Goal: Information Seeking & Learning: Find specific fact

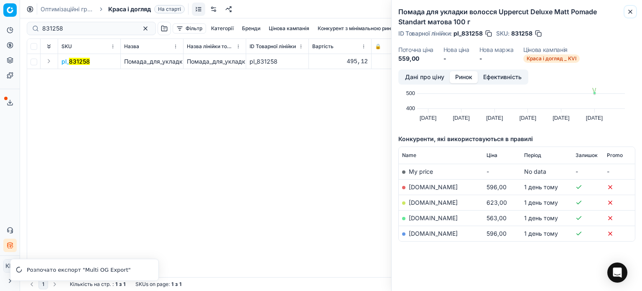
drag, startPoint x: 629, startPoint y: 10, endPoint x: 546, endPoint y: 8, distance: 83.6
click at [629, 10] on icon "button" at bounding box center [630, 11] width 7 height 7
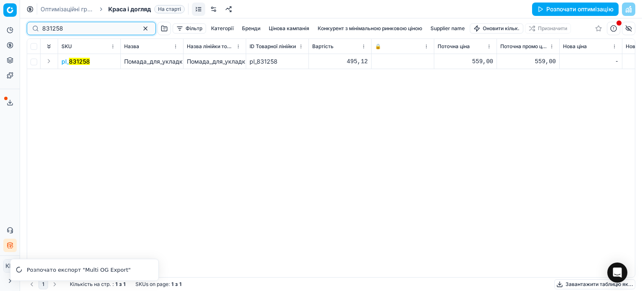
drag, startPoint x: 58, startPoint y: 31, endPoint x: 27, endPoint y: 29, distance: 31.5
click at [28, 29] on div "831258" at bounding box center [91, 28] width 129 height 13
paste input "496673"
click at [77, 63] on mark "496673" at bounding box center [80, 61] width 22 height 7
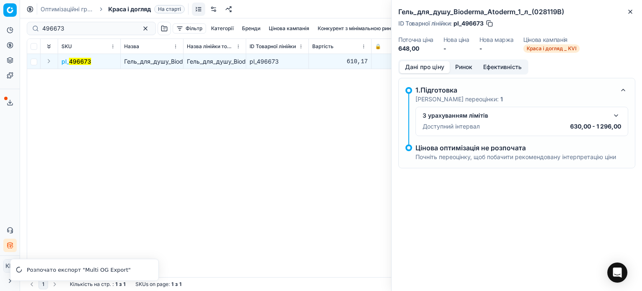
click at [468, 70] on button "Ринок" at bounding box center [464, 67] width 28 height 12
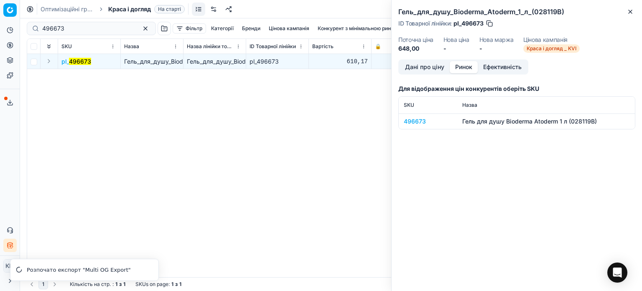
click at [423, 119] on div "496673" at bounding box center [428, 121] width 49 height 8
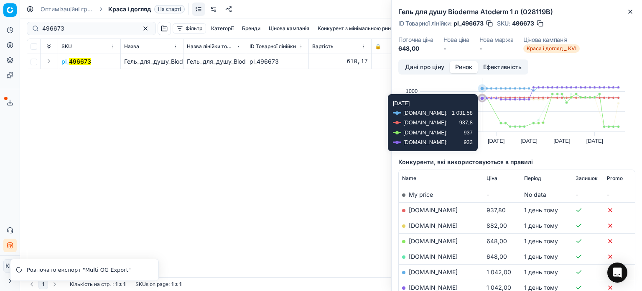
scroll to position [42, 0]
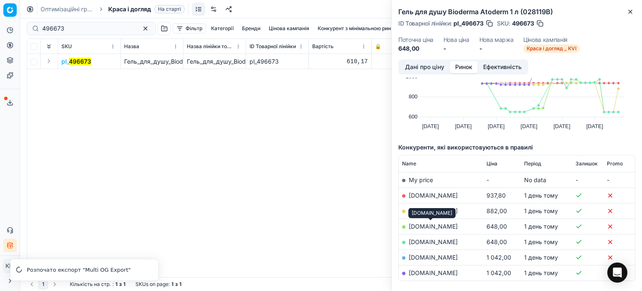
click at [437, 227] on link "[DOMAIN_NAME]" at bounding box center [433, 225] width 49 height 7
click at [632, 10] on icon "button" at bounding box center [630, 11] width 7 height 7
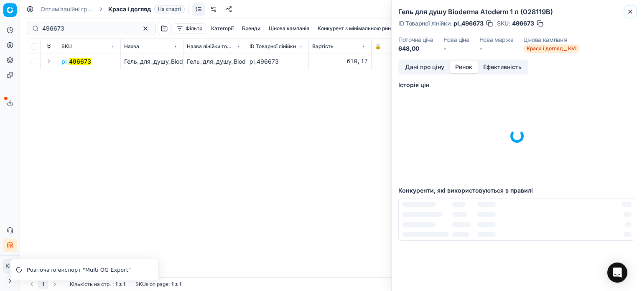
scroll to position [2, 0]
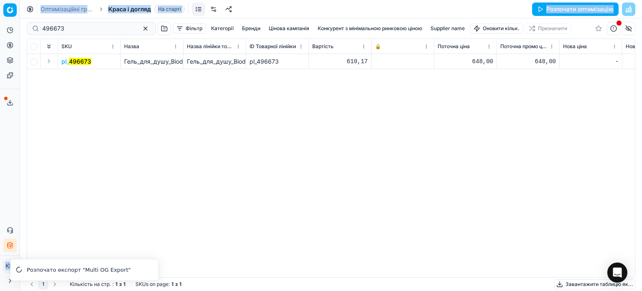
drag, startPoint x: 59, startPoint y: 33, endPoint x: 10, endPoint y: 28, distance: 49.6
click at [10, 28] on div "Pricing platform Аналітика Цінова оптимізація Асортимент продукції Шаблони Серв…" at bounding box center [321, 145] width 642 height 291
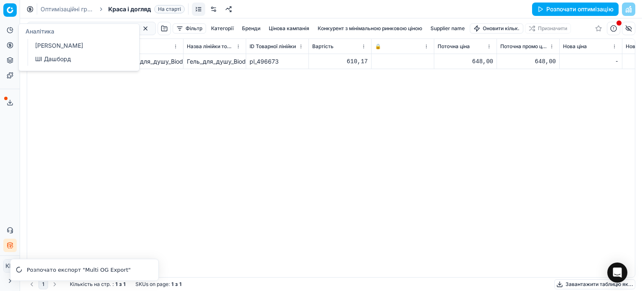
drag, startPoint x: 149, startPoint y: 129, endPoint x: 99, endPoint y: 59, distance: 85.7
click at [149, 129] on div "pl_ 496673 Гель_для_душу_Bioderma_Atoderm_1_л_(028119В) Гель_для_душу_Bioderma_…" at bounding box center [331, 165] width 608 height 223
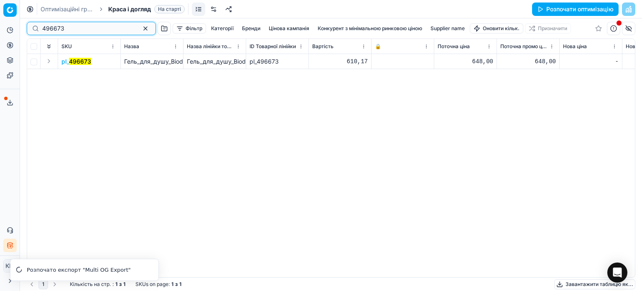
drag, startPoint x: 49, startPoint y: 31, endPoint x: 11, endPoint y: 25, distance: 38.6
click at [11, 25] on div "Pricing platform Аналітика Цінова оптимізація Асортимент продукції Шаблони Серв…" at bounding box center [321, 145] width 642 height 291
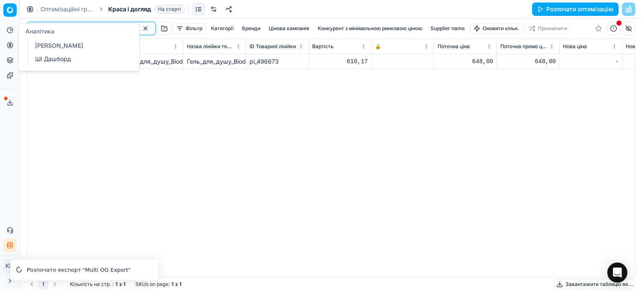
paste input "589752"
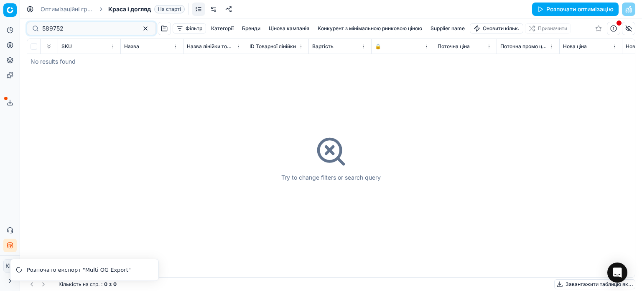
click at [81, 61] on div "Try to change filters or search query" at bounding box center [331, 158] width 608 height 238
click at [43, 28] on input "589752" at bounding box center [88, 28] width 92 height 8
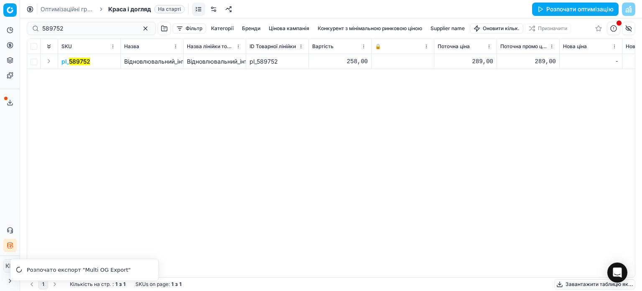
click at [80, 61] on mark "589752" at bounding box center [79, 61] width 21 height 7
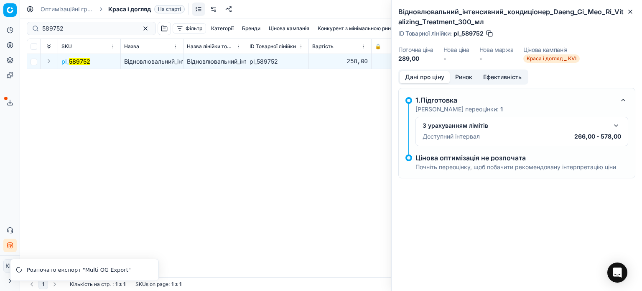
click at [461, 76] on button "Ринок" at bounding box center [464, 77] width 28 height 12
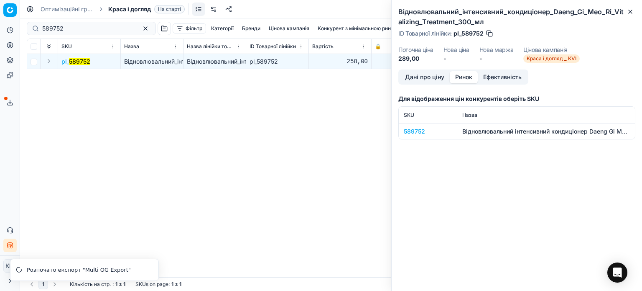
click at [415, 134] on div "589752" at bounding box center [428, 131] width 49 height 8
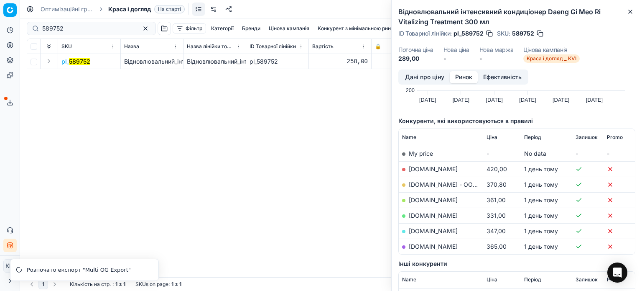
scroll to position [84, 0]
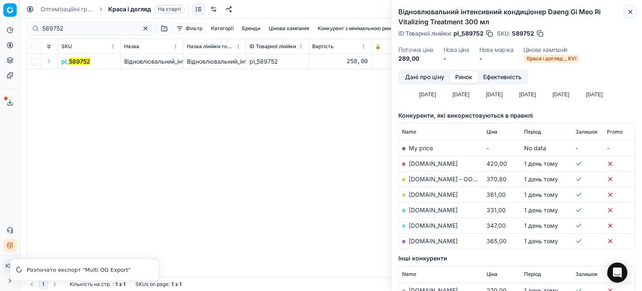
click at [628, 12] on icon "button" at bounding box center [630, 11] width 7 height 7
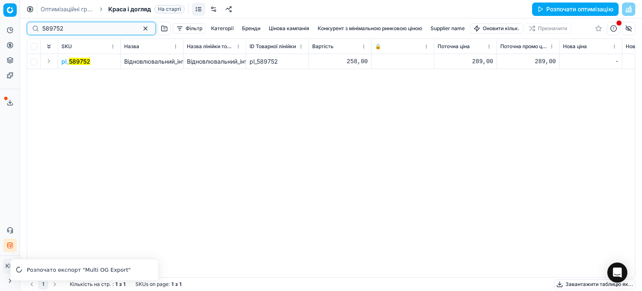
drag, startPoint x: 83, startPoint y: 28, endPoint x: 0, endPoint y: 31, distance: 82.8
click at [0, 31] on div "Pricing platform Аналітика Цінова оптимізація Асортимент продукції Шаблони Серв…" at bounding box center [321, 145] width 642 height 291
paste input "548773"
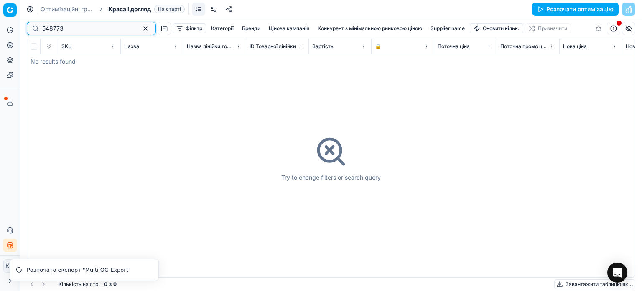
click at [43, 27] on input "548773" at bounding box center [88, 28] width 92 height 8
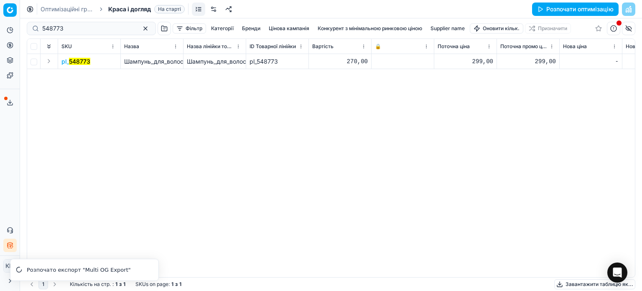
click at [80, 62] on mark "548773" at bounding box center [79, 61] width 21 height 7
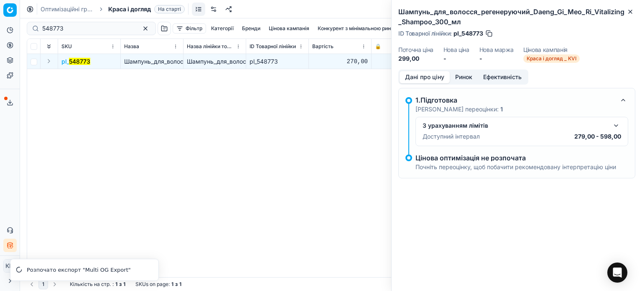
click at [466, 79] on button "Ринок" at bounding box center [464, 77] width 28 height 12
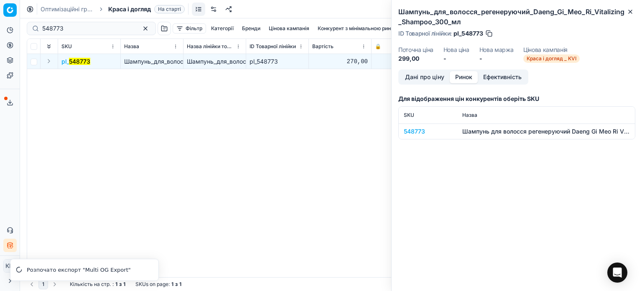
click at [418, 130] on div "548773" at bounding box center [428, 131] width 49 height 8
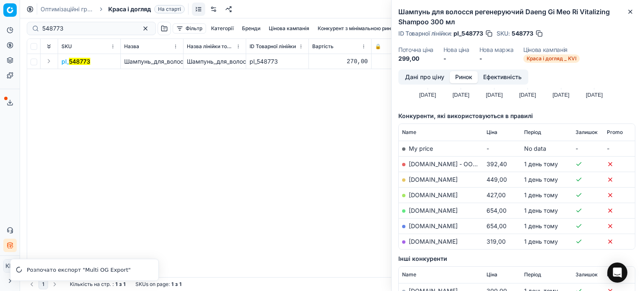
scroll to position [84, 0]
click at [631, 10] on icon "button" at bounding box center [630, 11] width 7 height 7
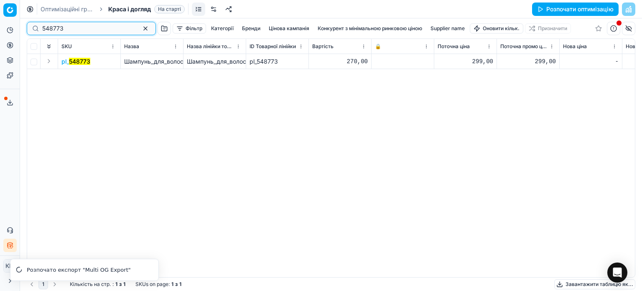
drag, startPoint x: 63, startPoint y: 30, endPoint x: 10, endPoint y: 26, distance: 53.7
click at [10, 26] on div "Pricing platform Аналітика Цінова оптимізація Асортимент продукції Шаблони Серв…" at bounding box center [321, 145] width 642 height 291
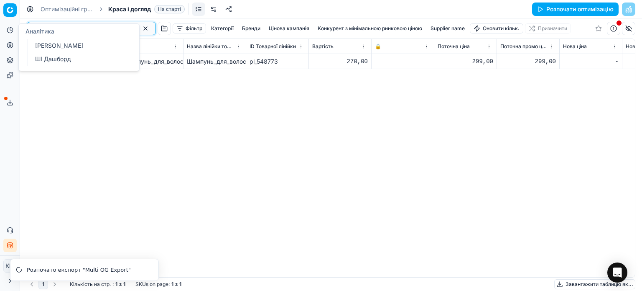
paste input "589752"
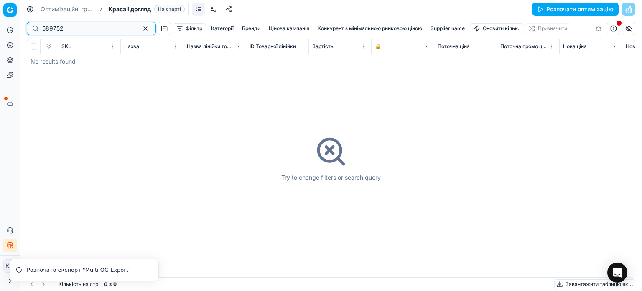
click at [45, 27] on input "589752" at bounding box center [88, 28] width 92 height 8
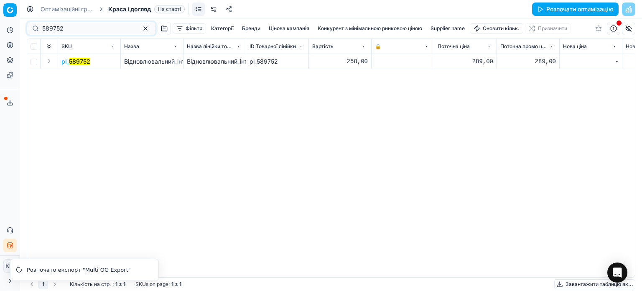
click at [80, 63] on mark "589752" at bounding box center [79, 61] width 21 height 7
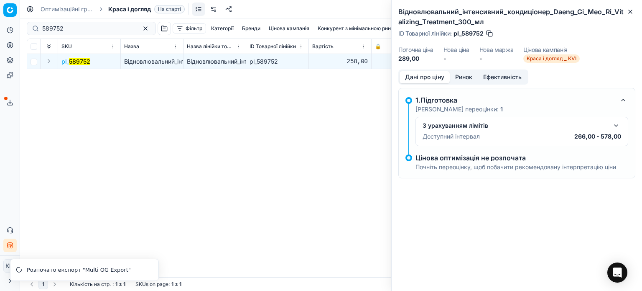
drag, startPoint x: 465, startPoint y: 76, endPoint x: 444, endPoint y: 87, distance: 23.0
click at [464, 76] on button "Ринок" at bounding box center [464, 77] width 28 height 12
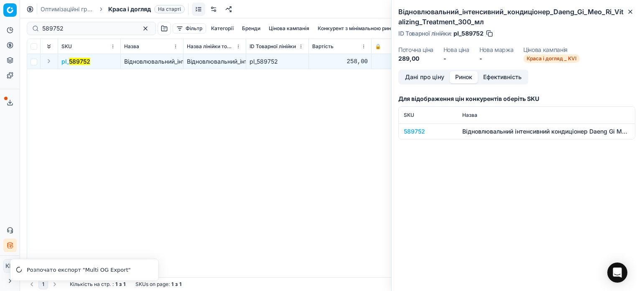
click at [423, 132] on div "589752" at bounding box center [428, 131] width 49 height 8
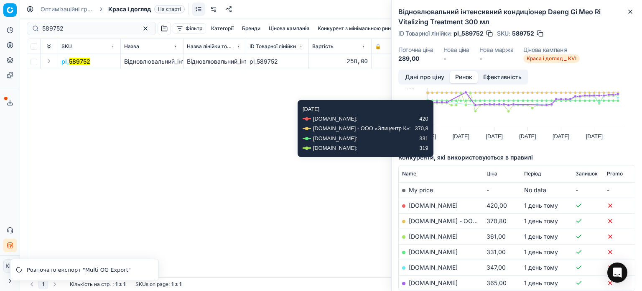
scroll to position [84, 0]
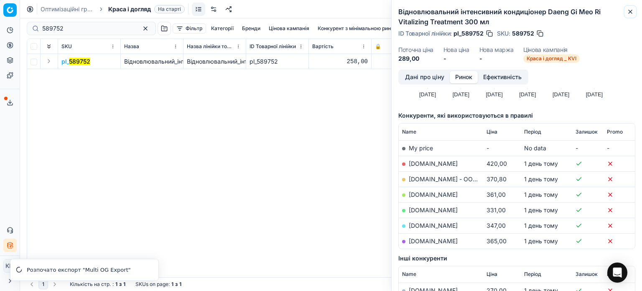
click at [631, 13] on icon "button" at bounding box center [630, 11] width 7 height 7
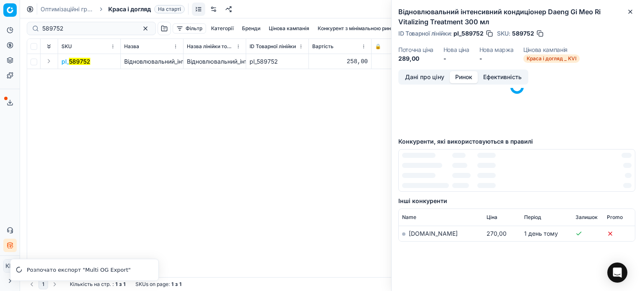
scroll to position [0, 0]
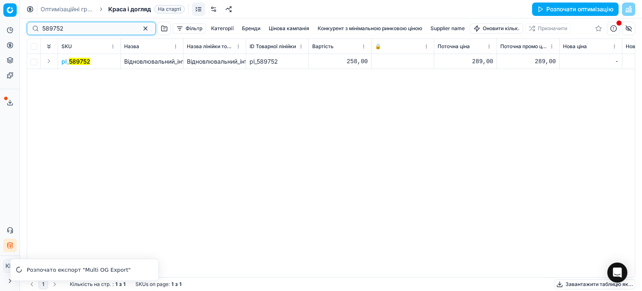
drag, startPoint x: 84, startPoint y: 30, endPoint x: 17, endPoint y: 27, distance: 67.4
click at [17, 27] on div "Pricing platform Аналітика Цінова оптимізація Асортимент продукції Шаблони Серв…" at bounding box center [321, 145] width 642 height 291
paste input "48773"
click at [86, 61] on mark "548773" at bounding box center [79, 61] width 21 height 7
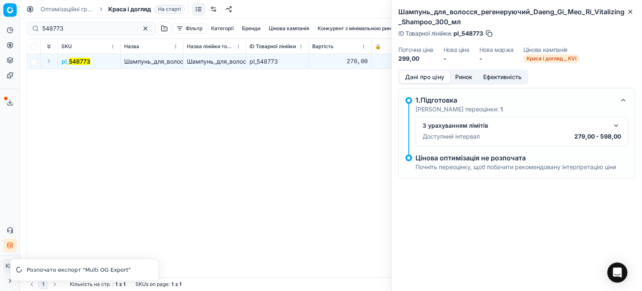
click at [460, 81] on button "Ринок" at bounding box center [464, 77] width 28 height 12
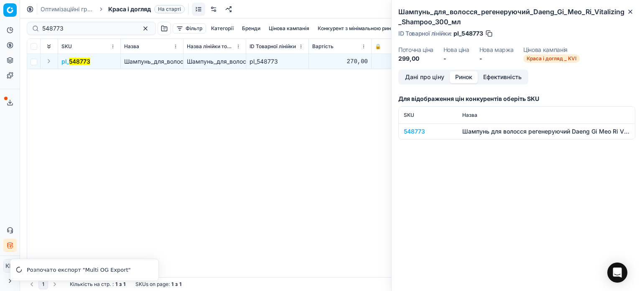
click at [417, 129] on div "548773" at bounding box center [428, 131] width 49 height 8
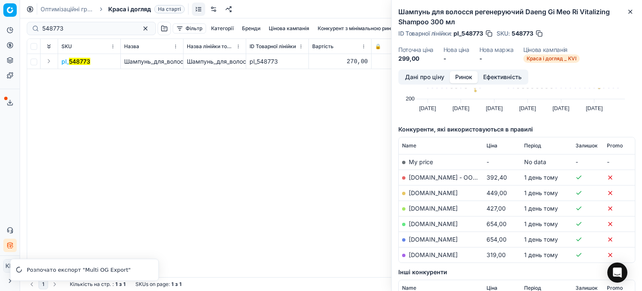
scroll to position [84, 0]
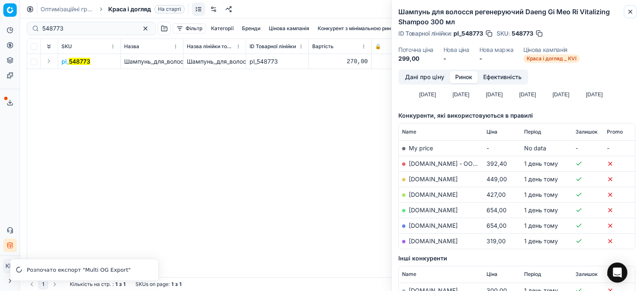
click at [632, 12] on icon "button" at bounding box center [630, 11] width 7 height 7
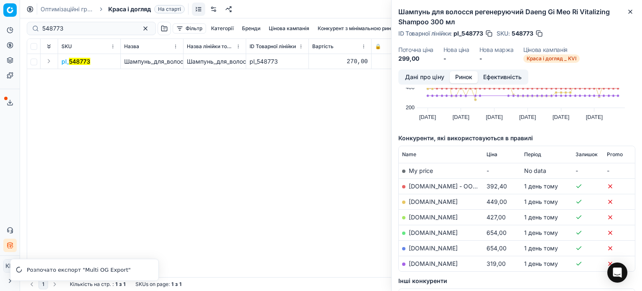
scroll to position [0, 0]
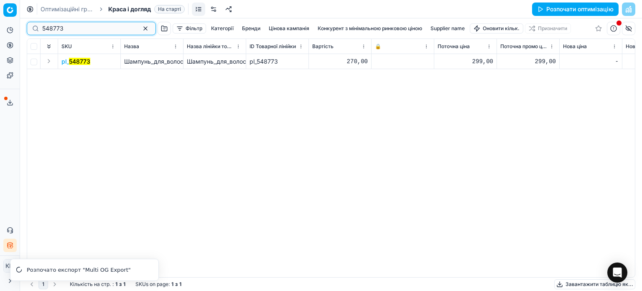
drag, startPoint x: 77, startPoint y: 33, endPoint x: 0, endPoint y: 35, distance: 77.4
click at [0, 35] on div "Pricing platform Аналітика Цінова оптимізація Асортимент продукції Шаблони Серв…" at bounding box center [321, 145] width 642 height 291
paste input "589748"
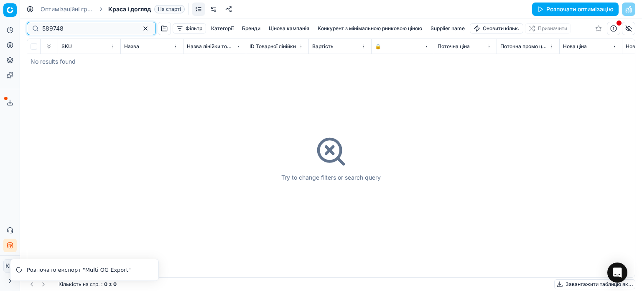
click at [43, 30] on input "589748" at bounding box center [88, 28] width 92 height 8
click at [45, 27] on input "589748" at bounding box center [88, 28] width 92 height 8
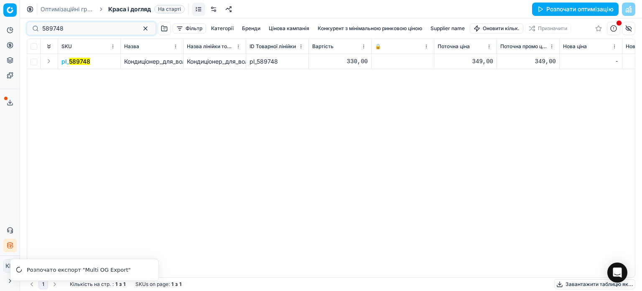
click at [81, 61] on mark "589748" at bounding box center [79, 61] width 21 height 7
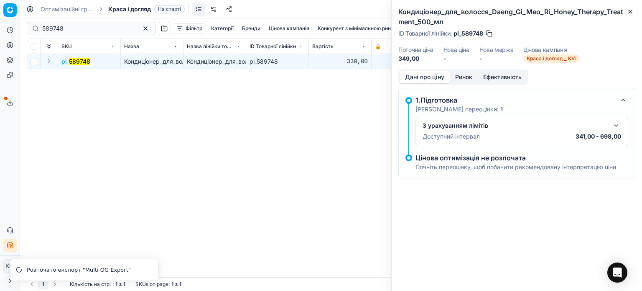
click at [465, 82] on button "Ринок" at bounding box center [464, 77] width 28 height 12
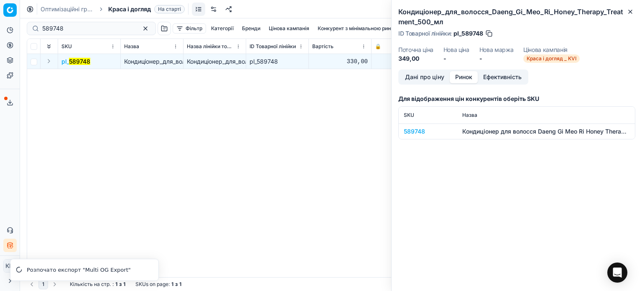
click at [422, 132] on div "589748" at bounding box center [428, 131] width 49 height 8
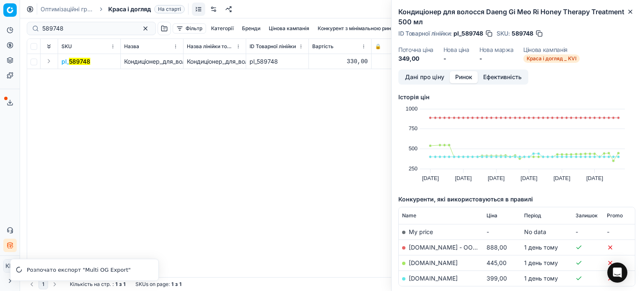
scroll to position [42, 0]
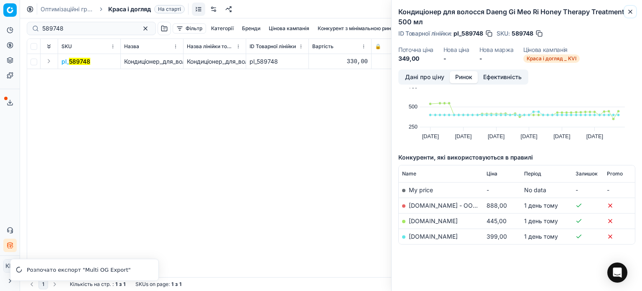
click at [629, 11] on icon "button" at bounding box center [630, 11] width 7 height 7
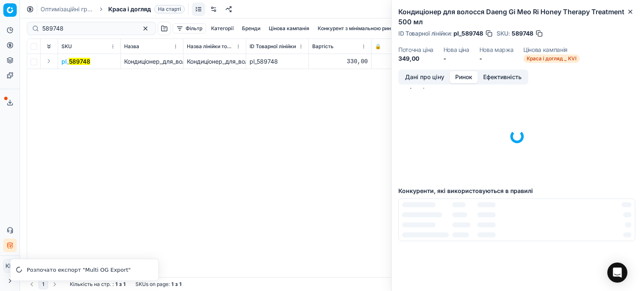
scroll to position [0, 0]
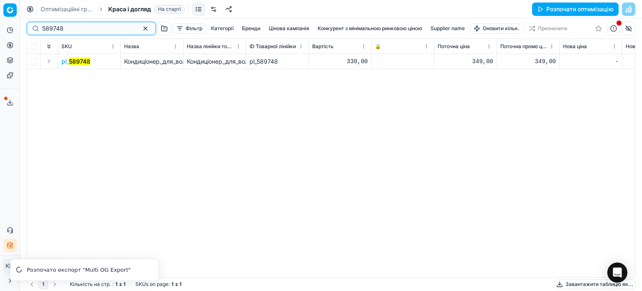
drag, startPoint x: 96, startPoint y: 32, endPoint x: 30, endPoint y: 27, distance: 65.8
click at [30, 27] on div "589748" at bounding box center [91, 28] width 129 height 13
paste input "631155"
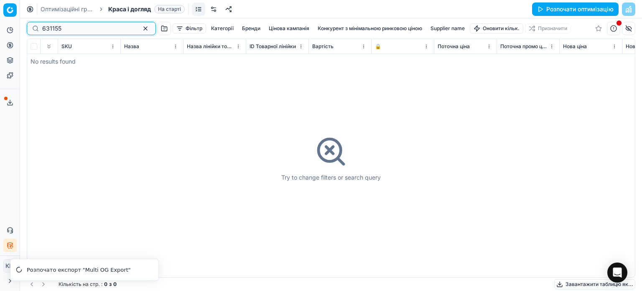
click at [44, 26] on input "631155" at bounding box center [88, 28] width 92 height 8
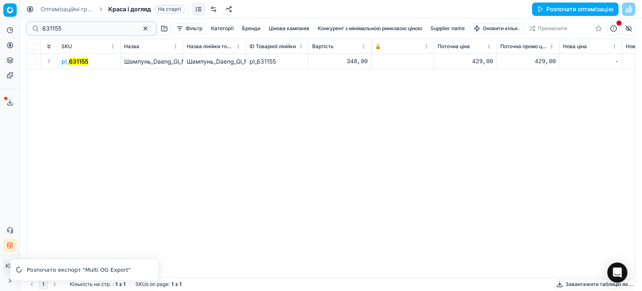
click at [74, 62] on mark "631155" at bounding box center [78, 61] width 19 height 7
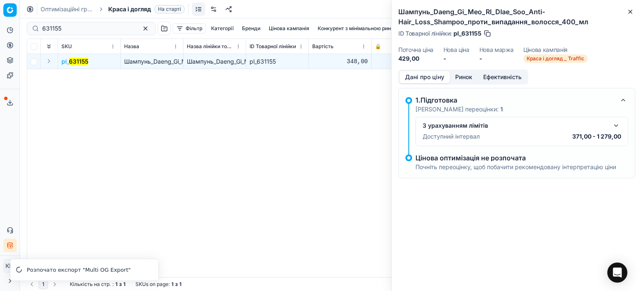
click at [467, 77] on button "Ринок" at bounding box center [464, 77] width 28 height 12
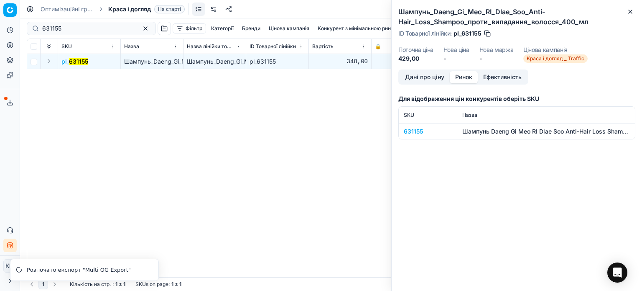
click at [413, 133] on div "631155" at bounding box center [428, 131] width 49 height 8
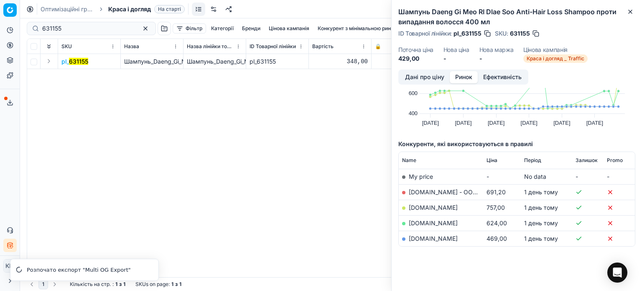
scroll to position [60, 0]
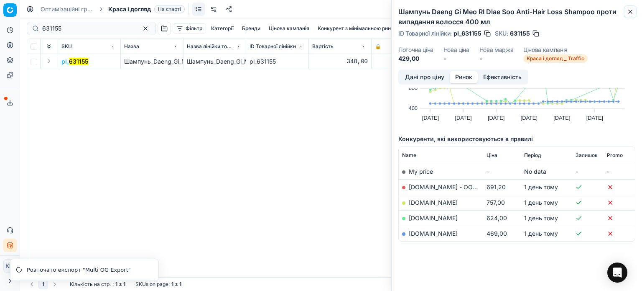
click at [634, 11] on button "Close" at bounding box center [631, 12] width 10 height 10
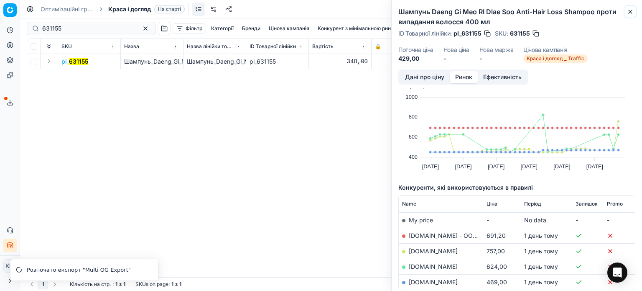
scroll to position [0, 0]
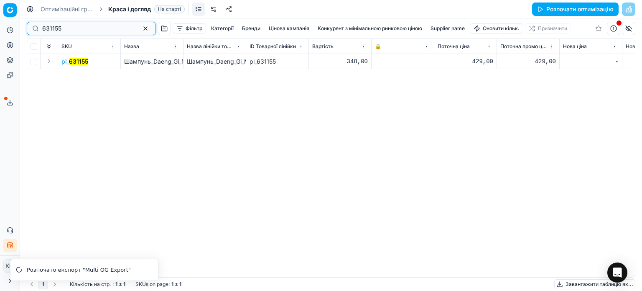
drag, startPoint x: 66, startPoint y: 30, endPoint x: 6, endPoint y: 27, distance: 59.9
click at [6, 27] on div "Pricing platform Аналітика Цінова оптимізація Асортимент продукції Шаблони Серв…" at bounding box center [321, 145] width 642 height 291
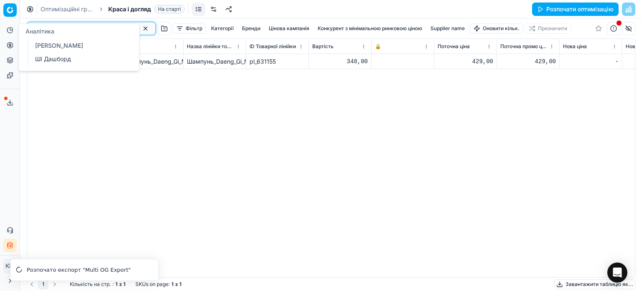
paste input "6"
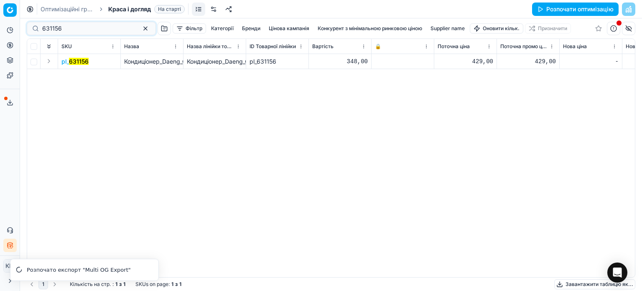
click at [73, 61] on mark "631156" at bounding box center [79, 61] width 20 height 7
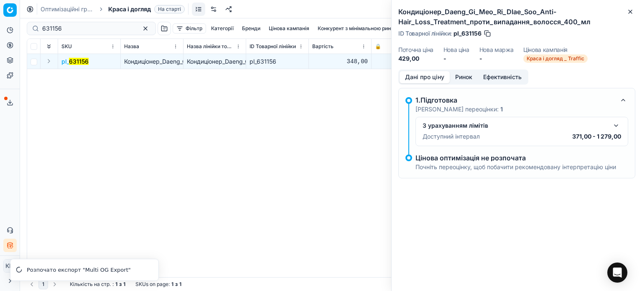
click at [458, 77] on button "Ринок" at bounding box center [464, 77] width 28 height 12
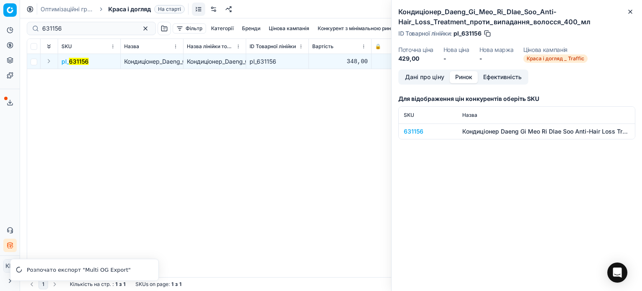
click at [416, 133] on div "631156" at bounding box center [428, 131] width 49 height 8
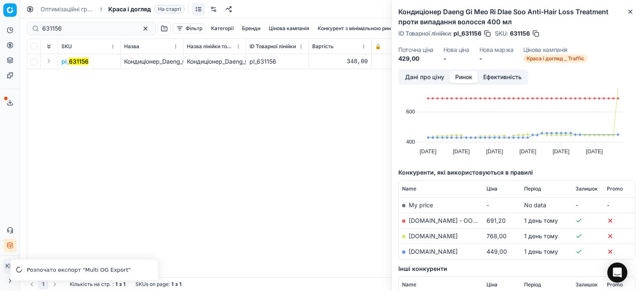
scroll to position [42, 0]
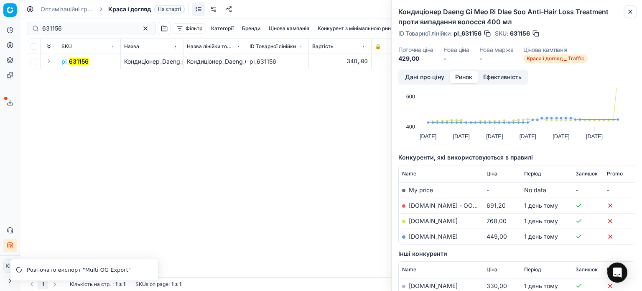
click at [630, 10] on icon "button" at bounding box center [630, 11] width 7 height 7
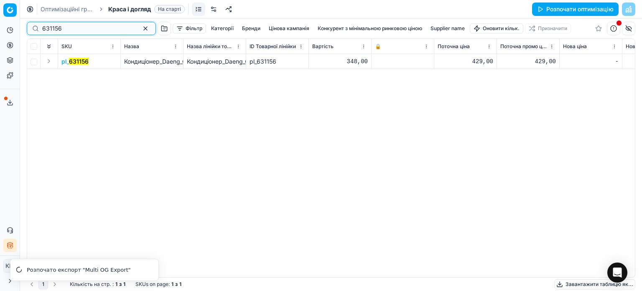
drag, startPoint x: 80, startPoint y: 31, endPoint x: 15, endPoint y: 31, distance: 64.8
click at [15, 31] on div "Pricing platform Аналітика Цінова оптимізація Асортимент продукції Шаблони Серв…" at bounding box center [321, 145] width 642 height 291
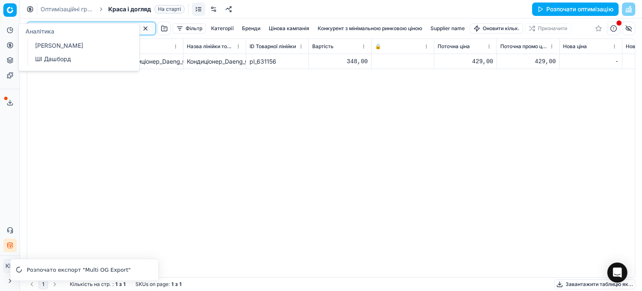
paste input "195461"
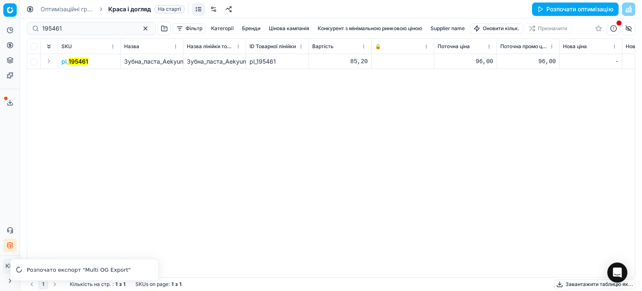
click at [76, 58] on mark "195461" at bounding box center [79, 61] width 20 height 7
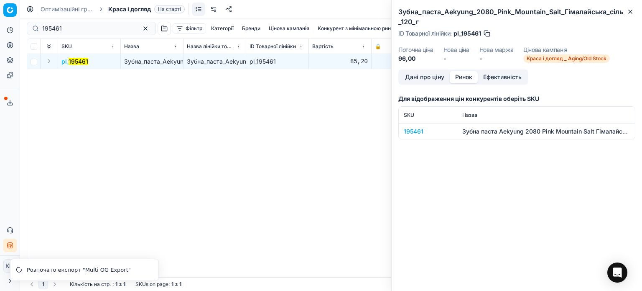
click at [469, 78] on button "Ринок" at bounding box center [464, 77] width 28 height 12
click at [414, 132] on div "195461" at bounding box center [428, 131] width 49 height 8
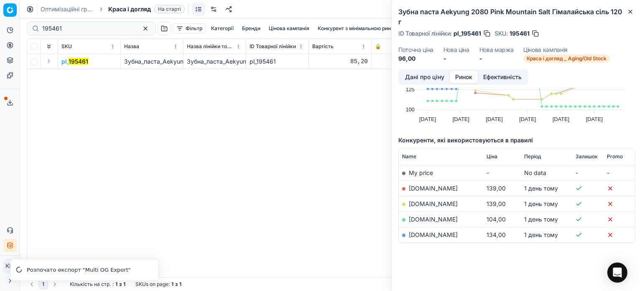
scroll to position [60, 0]
click at [632, 13] on icon "button" at bounding box center [630, 11] width 7 height 7
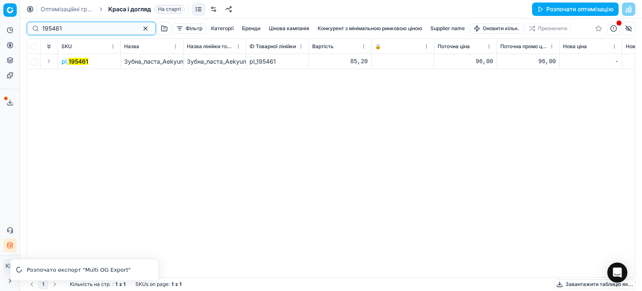
drag, startPoint x: 57, startPoint y: 31, endPoint x: 7, endPoint y: 20, distance: 51.4
click at [7, 20] on div "Pricing platform Аналітика Цінова оптимізація Асортимент продукції Шаблони Серв…" at bounding box center [321, 145] width 642 height 291
paste input "609240"
type input "609240"
click at [77, 61] on mark "609240" at bounding box center [80, 61] width 23 height 7
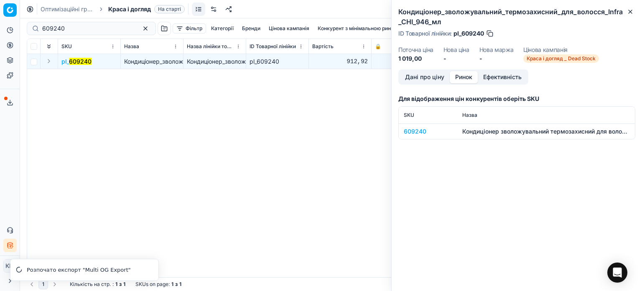
click at [473, 77] on button "Ринок" at bounding box center [464, 77] width 28 height 12
click at [419, 130] on div "609240" at bounding box center [428, 131] width 49 height 8
